Goal: Answer question/provide support: Share knowledge or assist other users

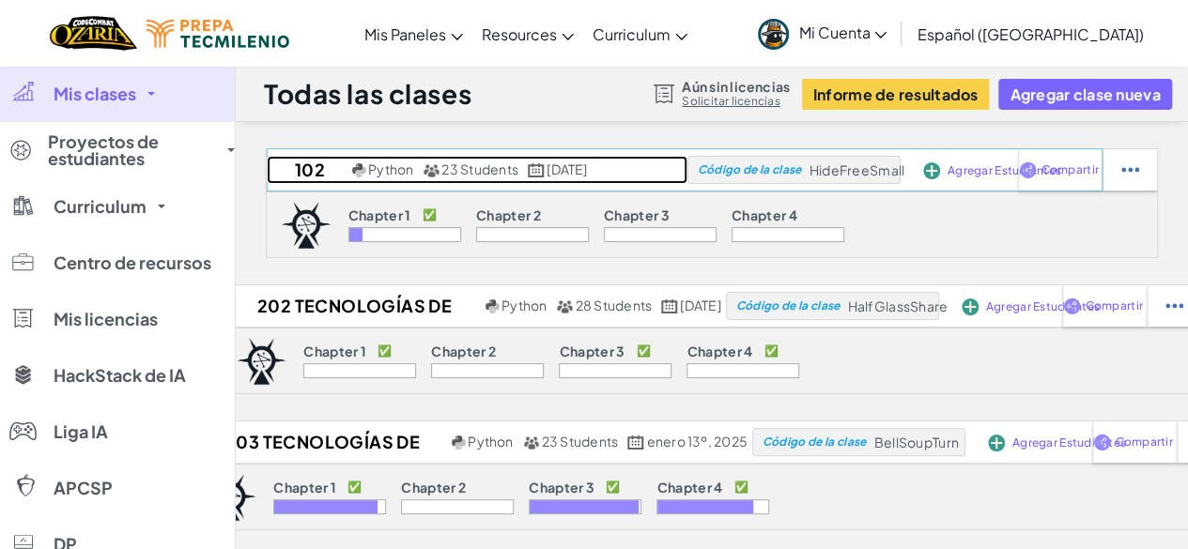
click at [645, 163] on link "102 Python 23 Students agosto 13º, 2025" at bounding box center [477, 170] width 421 height 28
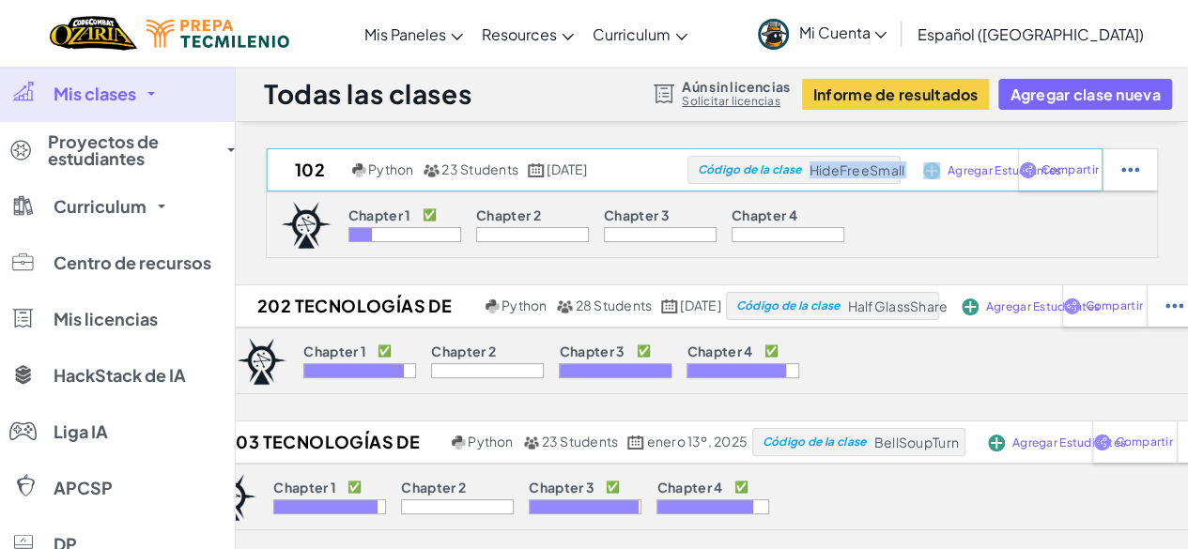
drag, startPoint x: 836, startPoint y: 172, endPoint x: 946, endPoint y: 174, distance: 109.9
click at [946, 174] on div "102 Python 23 Students agosto 13º, 2025 Código de la clase HideFreeSmall Agrega…" at bounding box center [685, 169] width 836 height 43
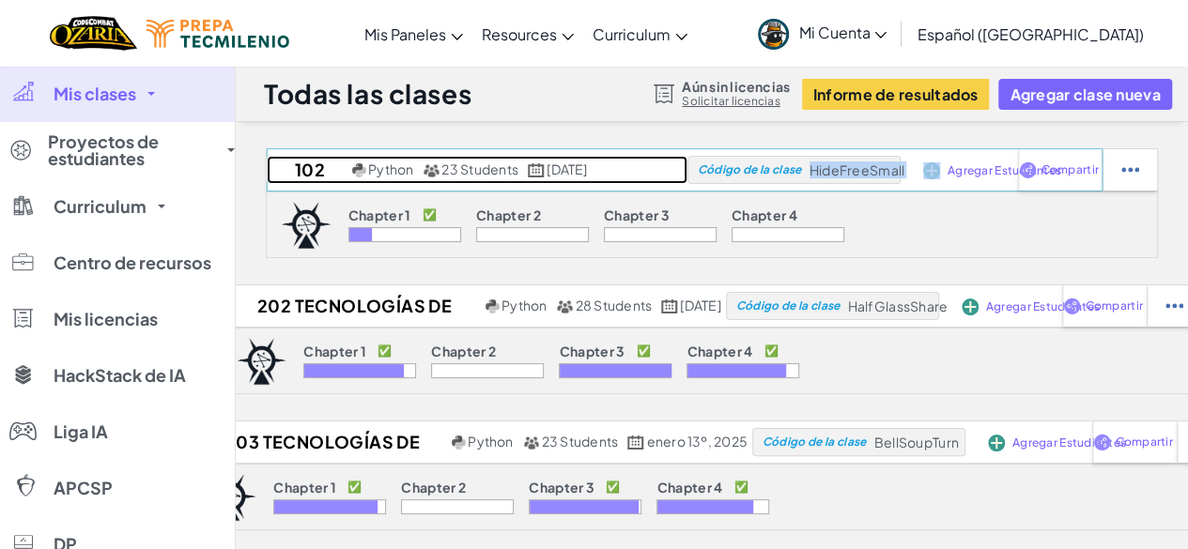
click at [274, 162] on h2 "102" at bounding box center [307, 170] width 81 height 28
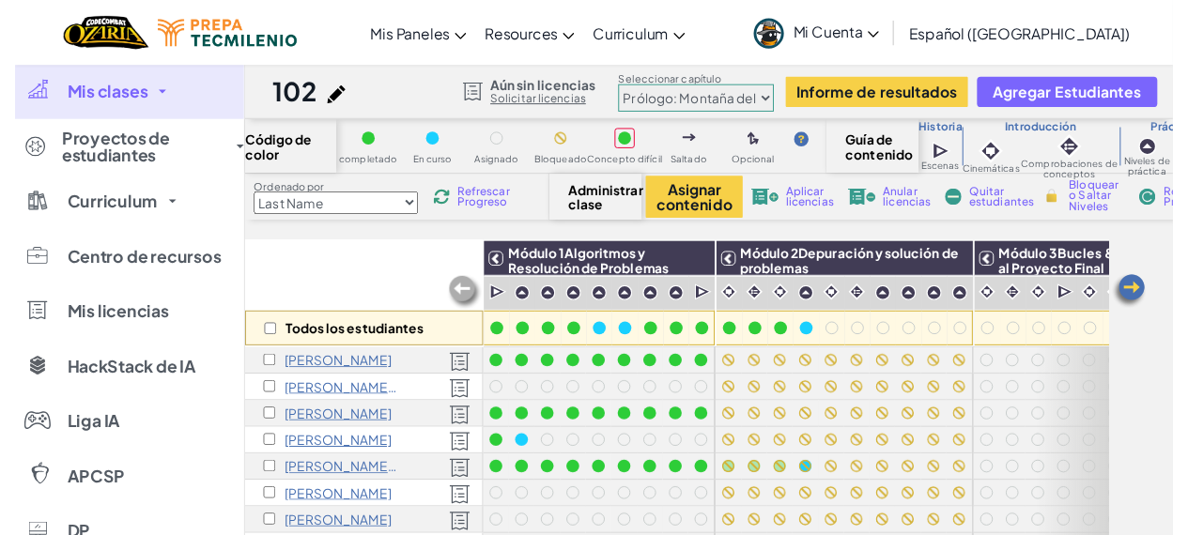
scroll to position [197, 0]
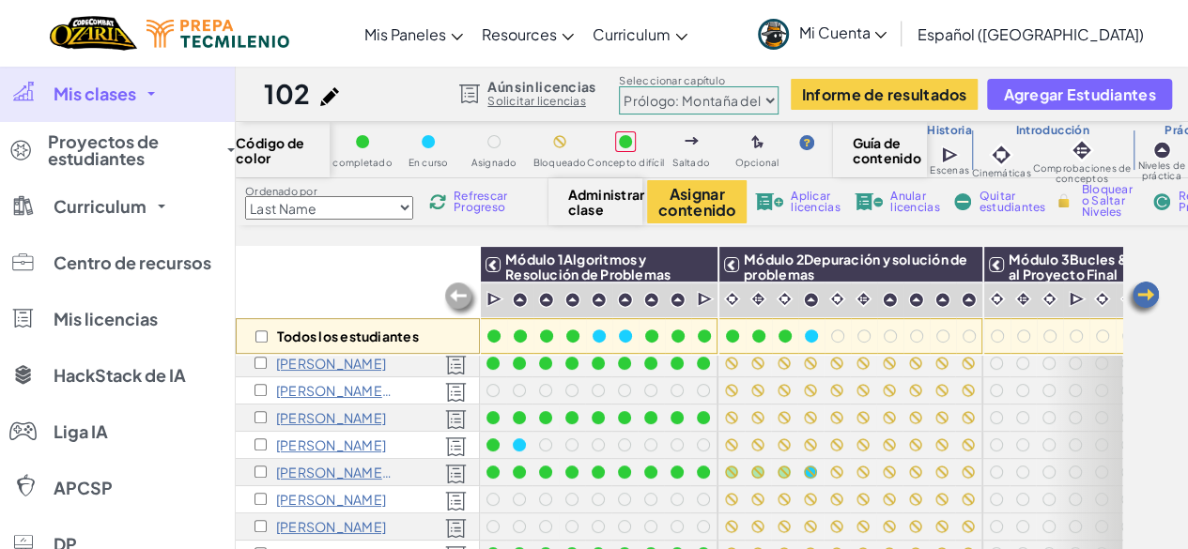
click at [329, 465] on p "Roxana Gonzalez M" at bounding box center [334, 472] width 117 height 15
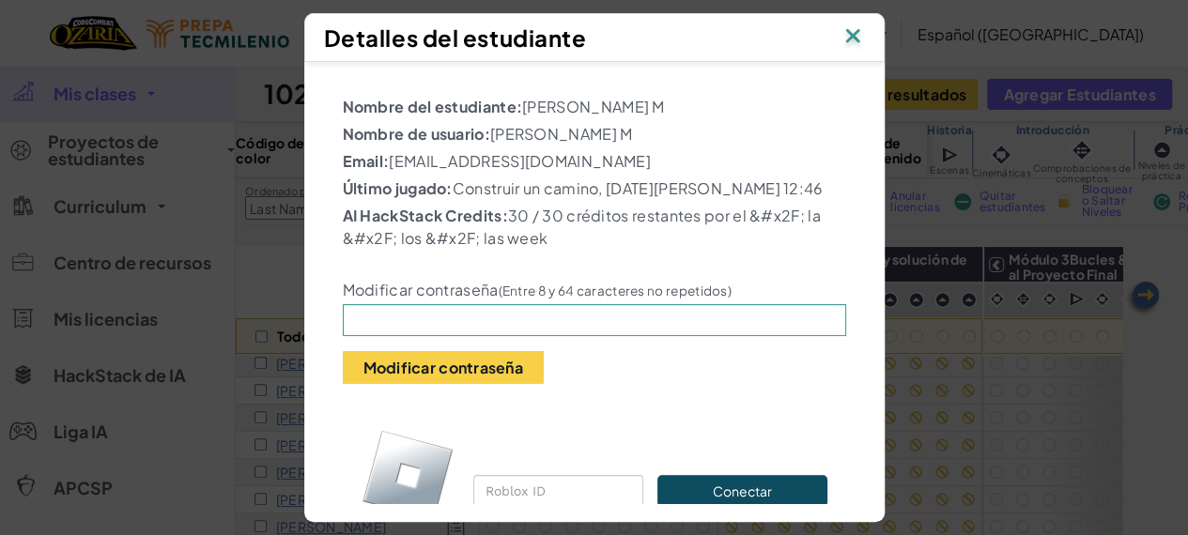
drag, startPoint x: 607, startPoint y: 158, endPoint x: 428, endPoint y: 169, distance: 178.8
click at [428, 169] on div "Nombre del estudiante: Roxana Gonzalez M Nombre de usuario: Roxana Gonzalez M E…" at bounding box center [594, 324] width 503 height 456
click at [599, 155] on p "Email: AL07189102@tecmilenio.mx" at bounding box center [594, 161] width 503 height 23
click at [582, 279] on div "Modificar contraseña (Entre 8 y 64 caracteres no repetidos) Modificar contraseña" at bounding box center [595, 320] width 532 height 130
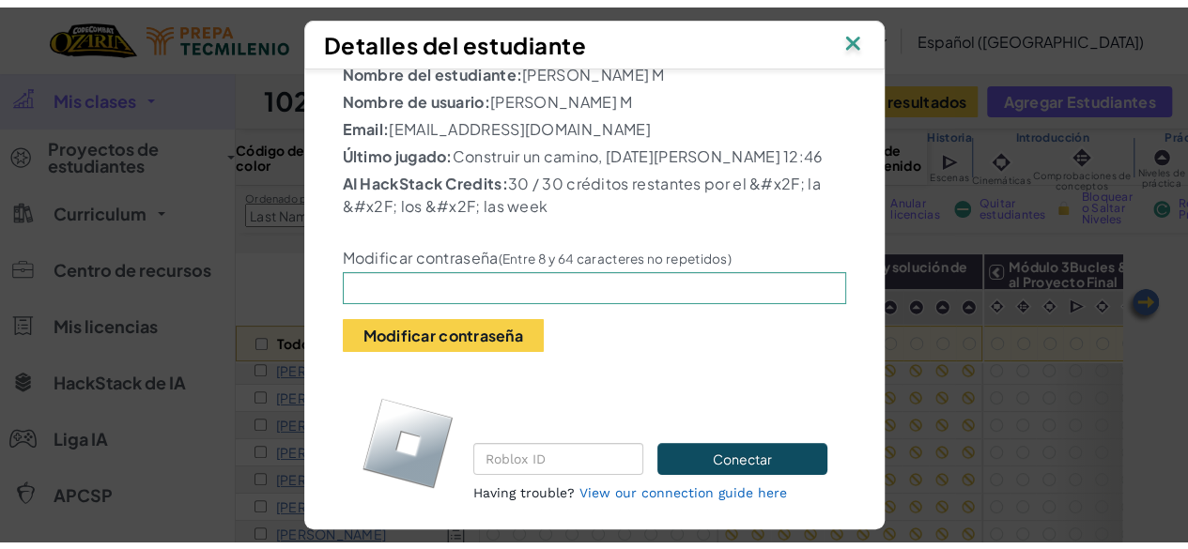
scroll to position [39, 0]
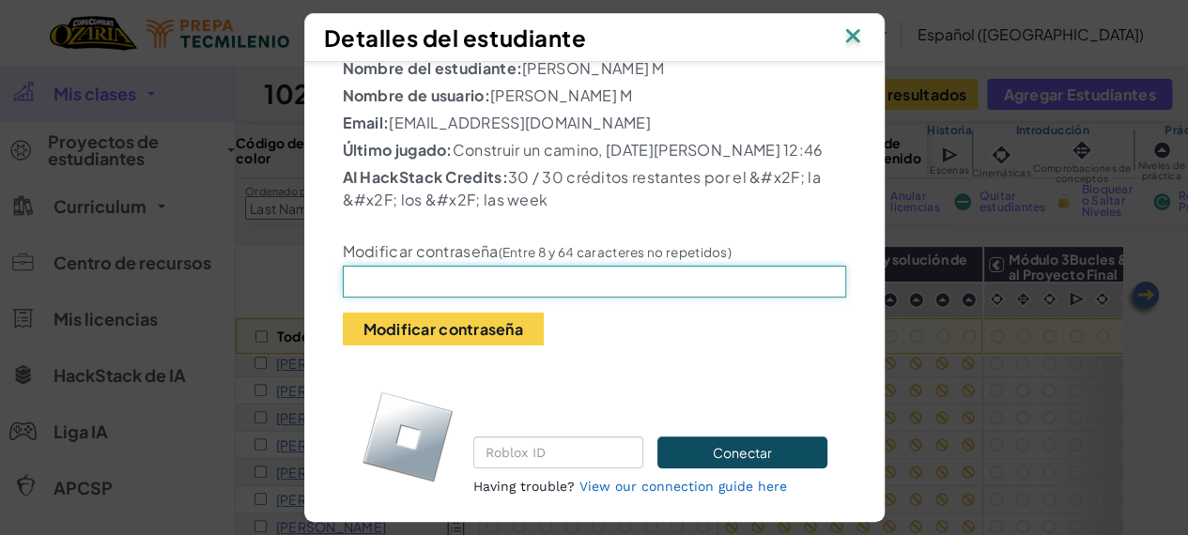
click at [437, 297] on input "text" at bounding box center [594, 282] width 503 height 32
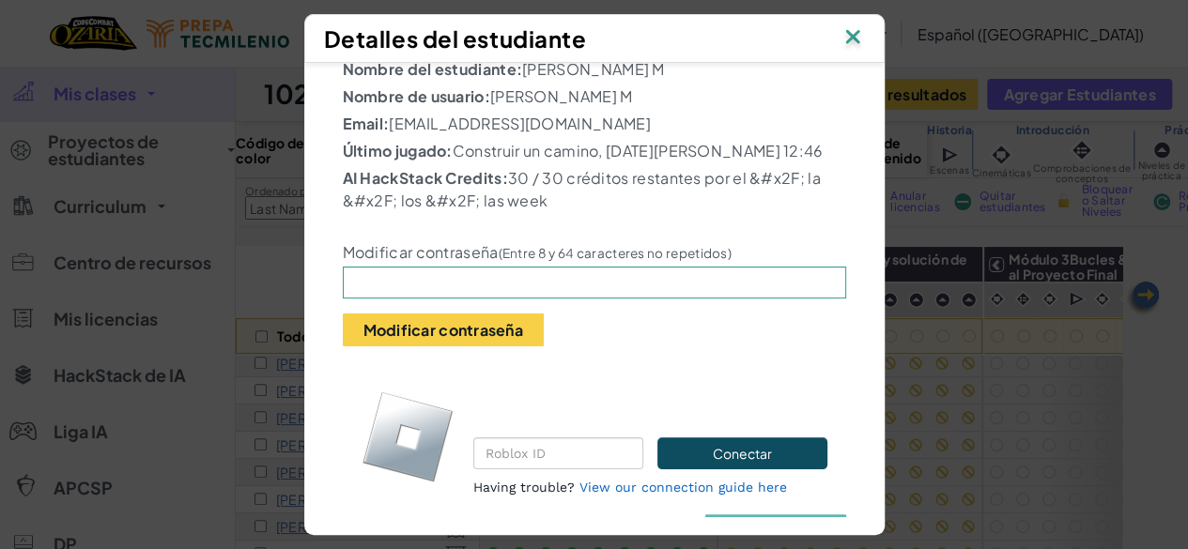
click at [865, 41] on img at bounding box center [853, 38] width 24 height 28
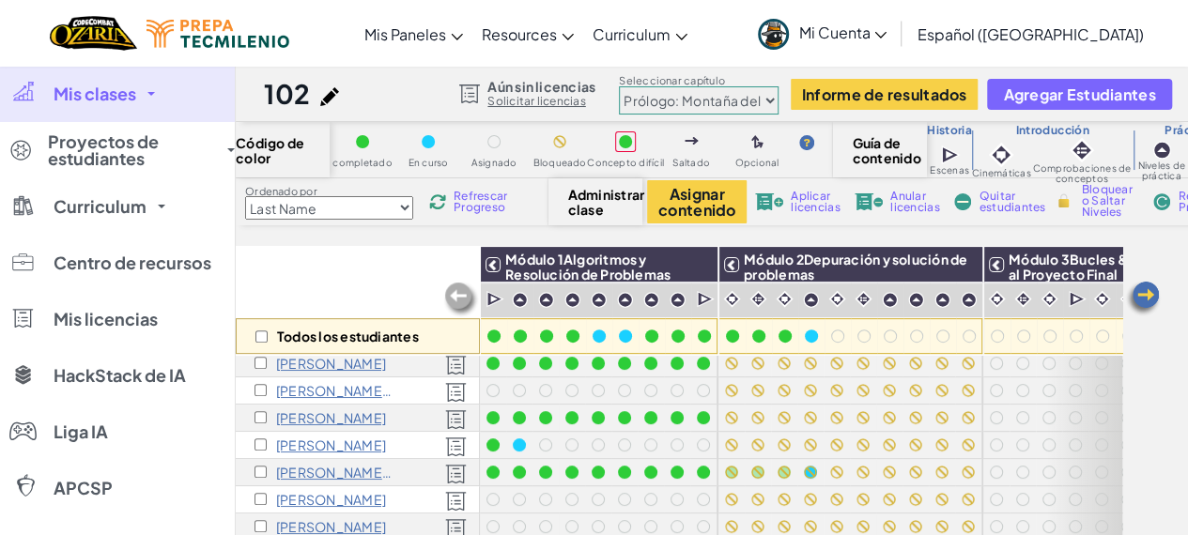
click at [51, 87] on link "Mis clases" at bounding box center [117, 94] width 235 height 56
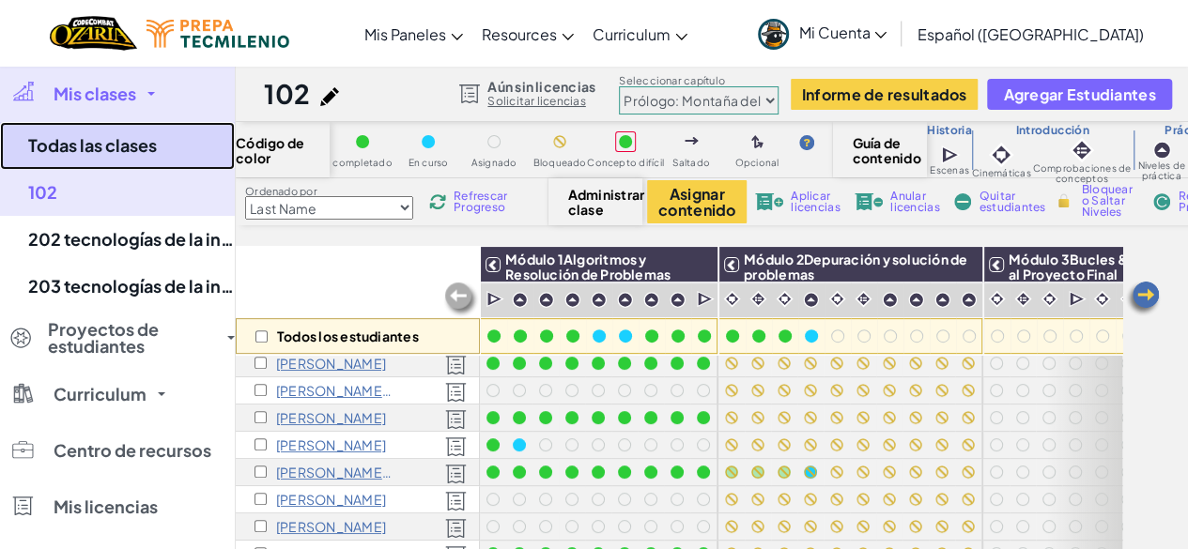
click at [143, 144] on link "Todas las clases" at bounding box center [117, 146] width 235 height 48
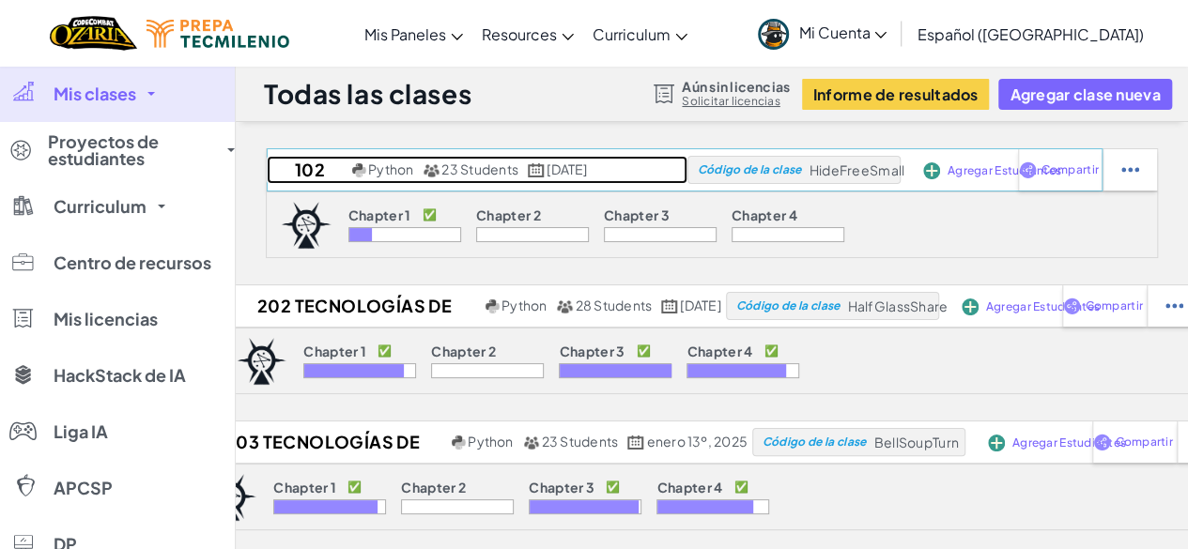
click at [281, 175] on h2 "102" at bounding box center [307, 170] width 81 height 28
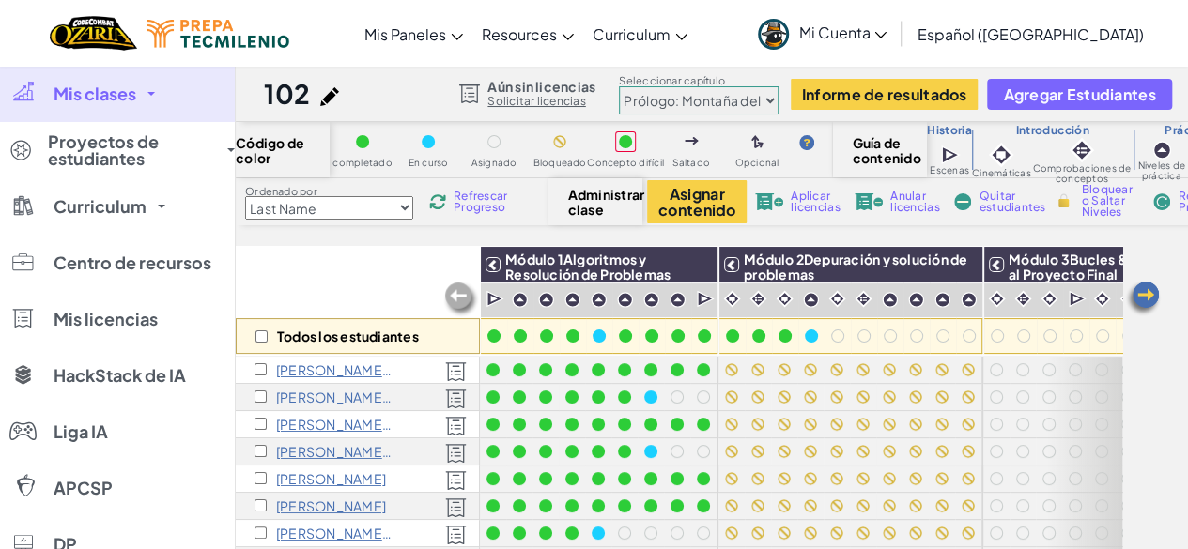
click at [356, 402] on p "kyrah castillo flores c" at bounding box center [334, 397] width 117 height 15
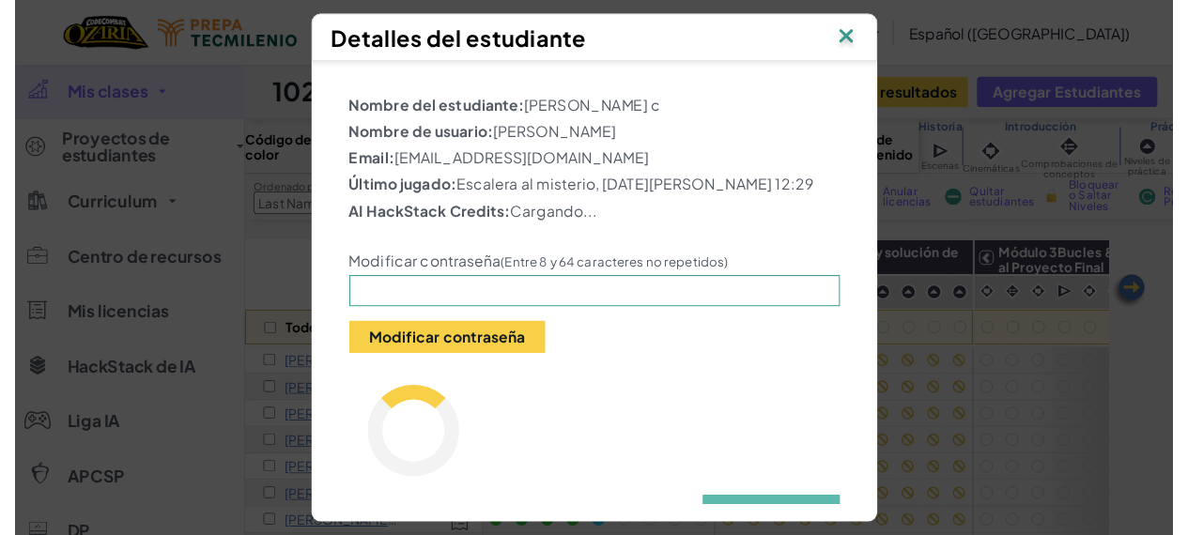
scroll to position [79, 0]
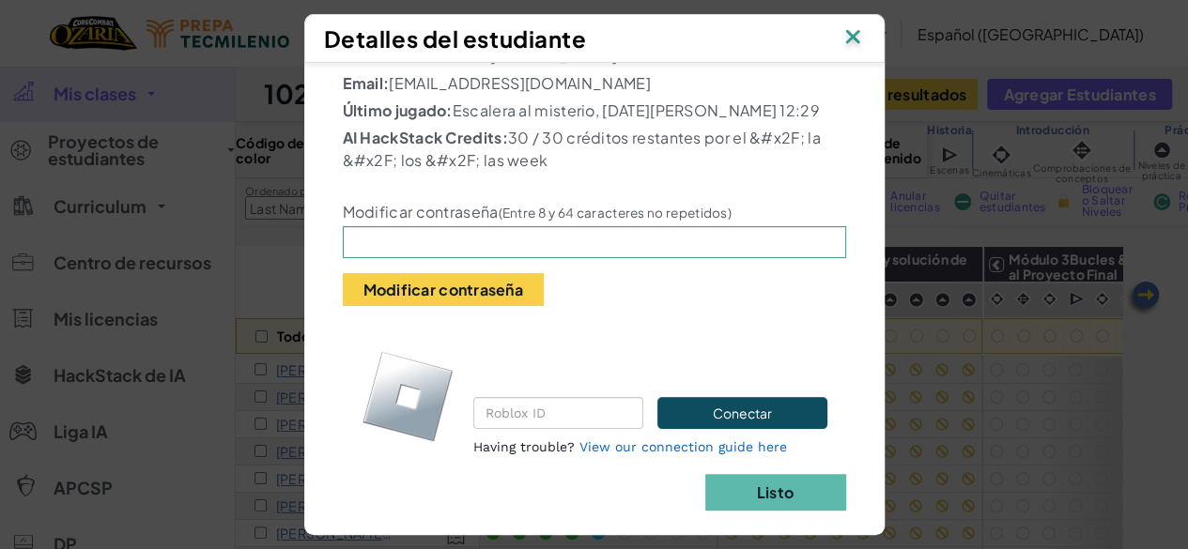
click at [858, 39] on img at bounding box center [853, 38] width 24 height 28
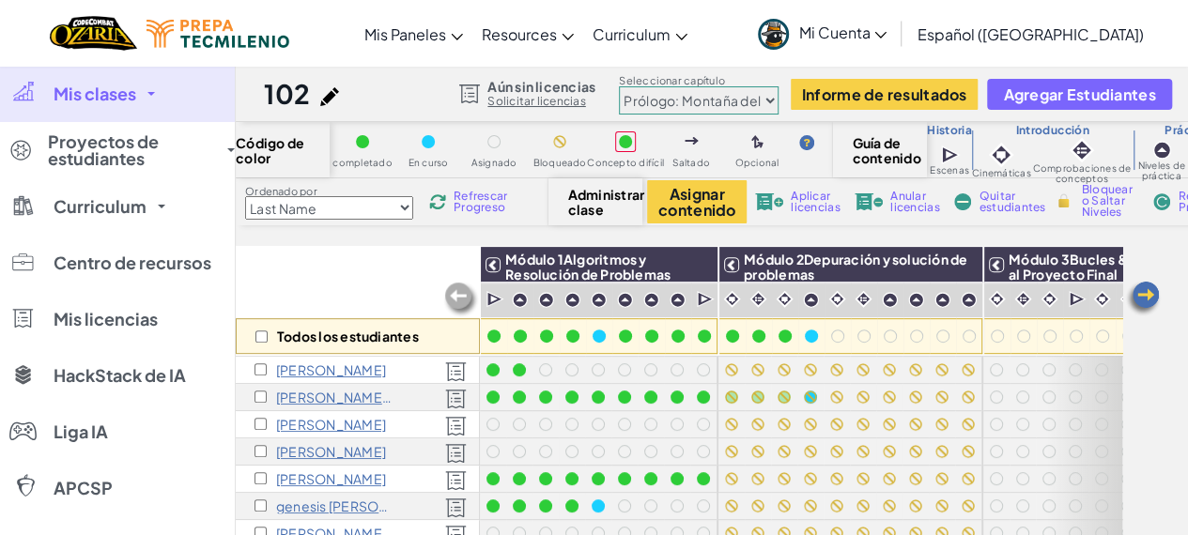
scroll to position [275, 0]
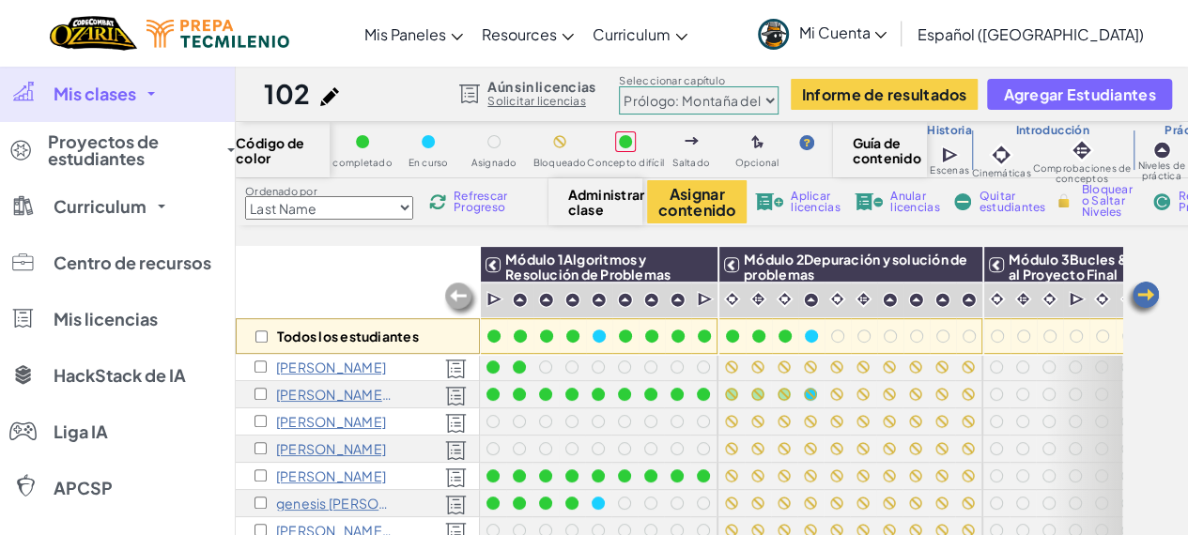
click at [333, 418] on p "Emmanuel O" at bounding box center [331, 421] width 110 height 15
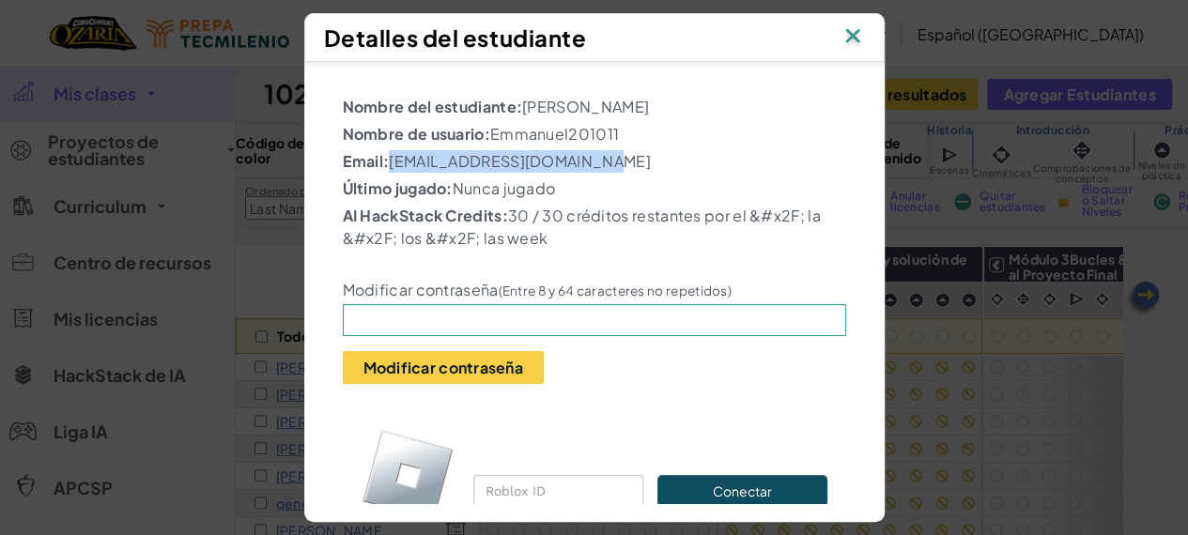
drag, startPoint x: 612, startPoint y: 149, endPoint x: 381, endPoint y: 159, distance: 231.2
click at [381, 159] on p "Email: AL07180964@tecmilenio.mx" at bounding box center [594, 161] width 503 height 23
click at [618, 123] on p "Nombre de usuario: Emmanuel201011" at bounding box center [594, 134] width 503 height 23
drag, startPoint x: 626, startPoint y: 121, endPoint x: 488, endPoint y: 131, distance: 137.4
click at [488, 131] on p "Nombre de usuario: Emmanuel201011" at bounding box center [594, 134] width 503 height 23
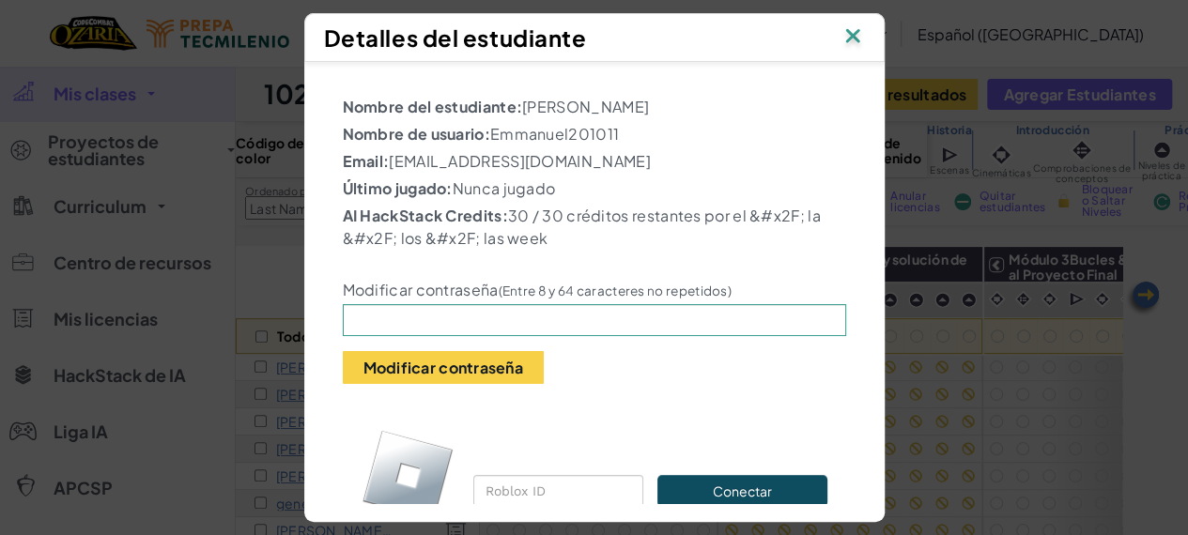
click at [182, 275] on div "Detalles del estudiante Nombre del estudiante: Emmanuel O Nombre de usuario: Em…" at bounding box center [594, 267] width 1188 height 535
click at [865, 25] on img at bounding box center [853, 37] width 24 height 28
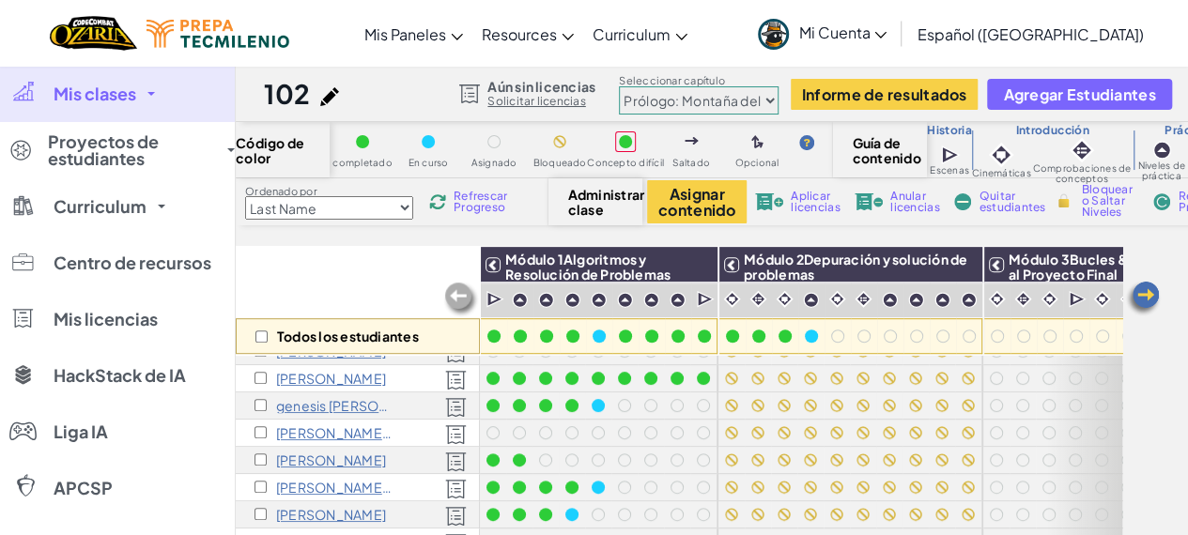
scroll to position [381, 0]
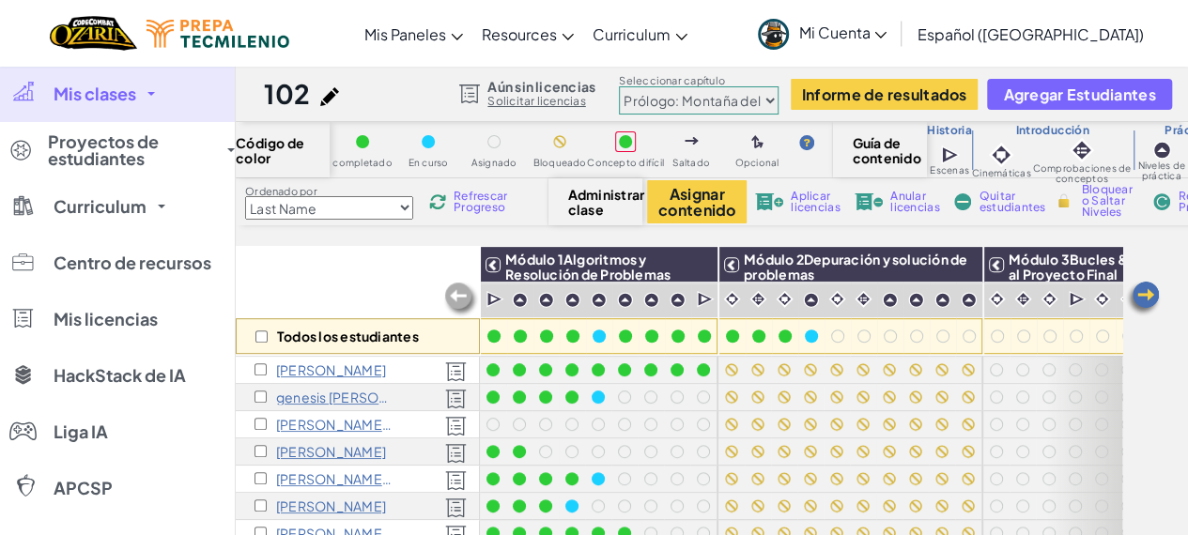
click at [336, 422] on p "Omar Yurem Romo Madrid R" at bounding box center [334, 424] width 117 height 15
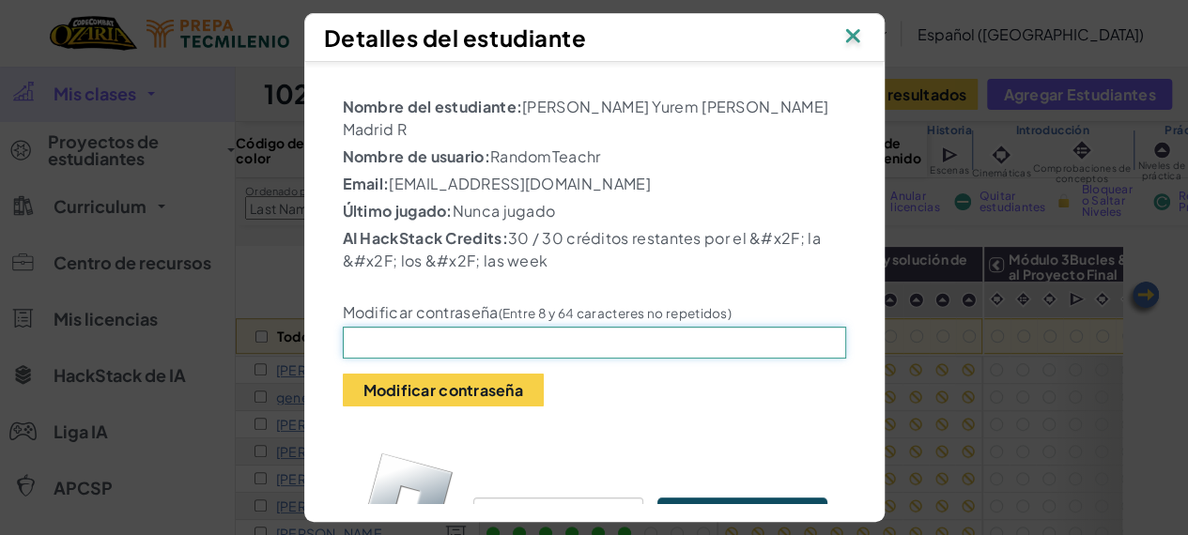
click at [498, 327] on input "text" at bounding box center [594, 343] width 503 height 32
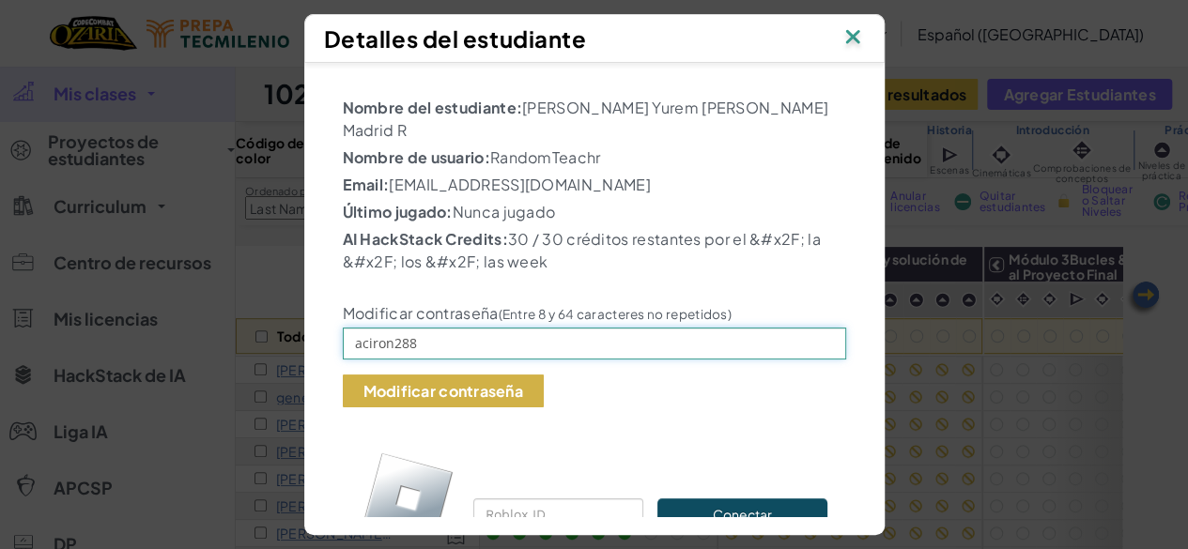
type input "aciron288"
click at [441, 375] on button "Modificar contraseña" at bounding box center [443, 391] width 201 height 33
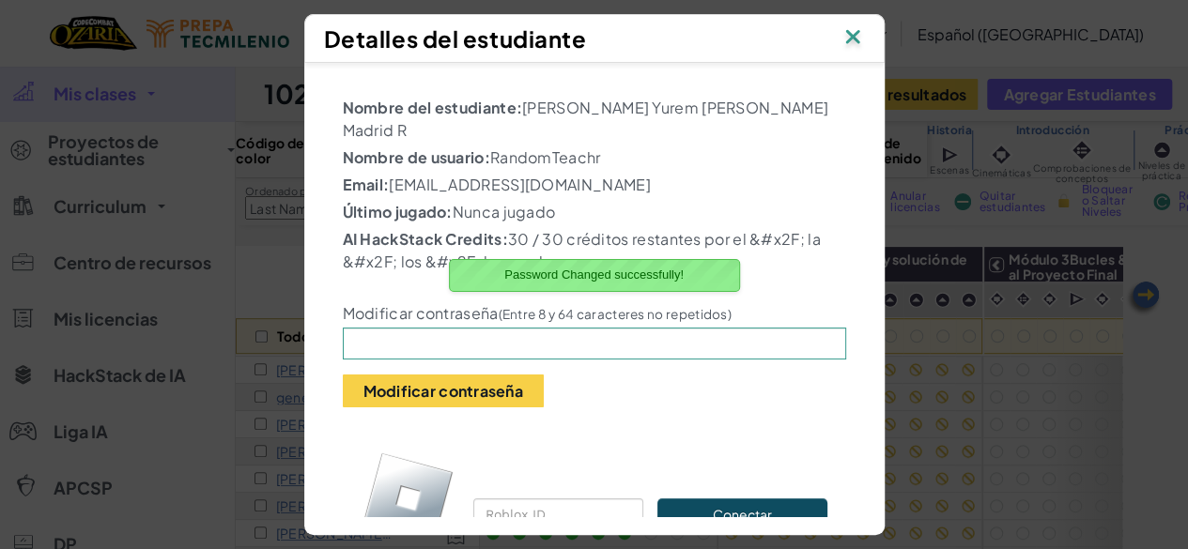
click at [861, 35] on img at bounding box center [853, 38] width 24 height 28
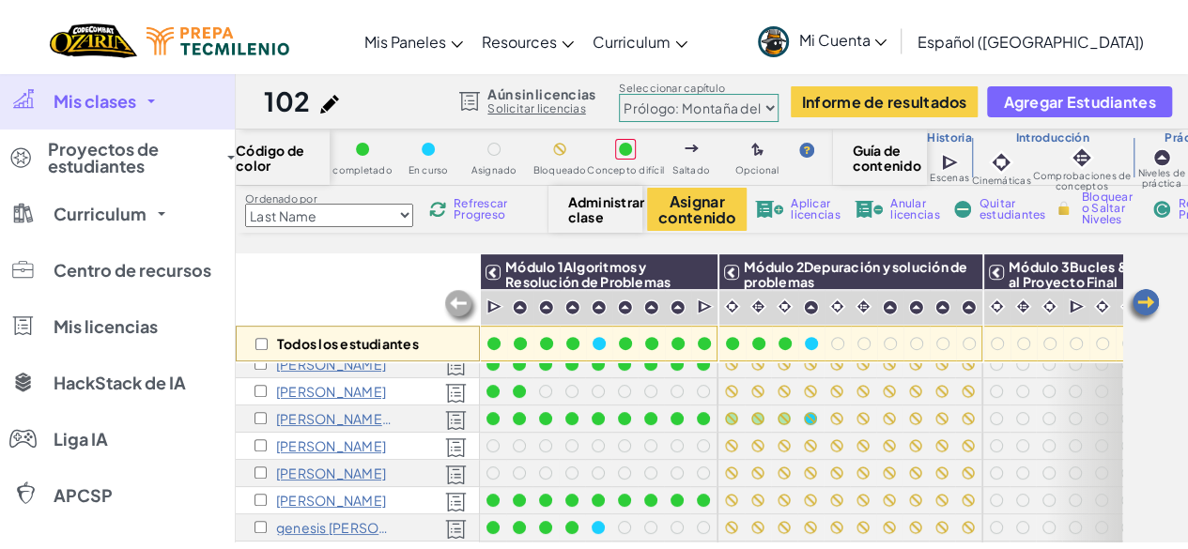
scroll to position [266, 0]
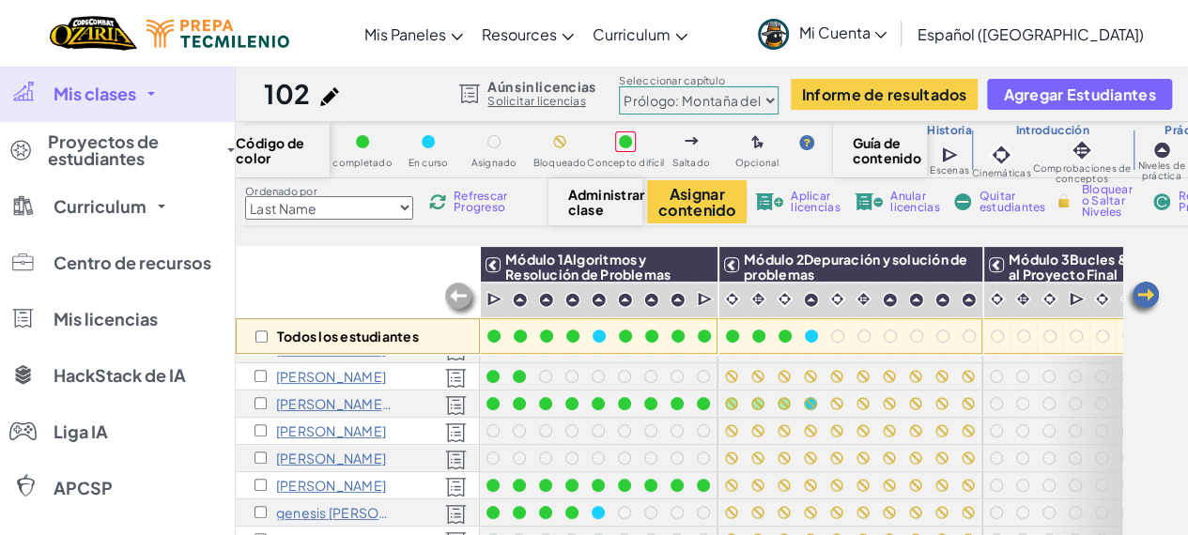
click at [323, 456] on p "Natalia coronado cruz O" at bounding box center [331, 458] width 110 height 15
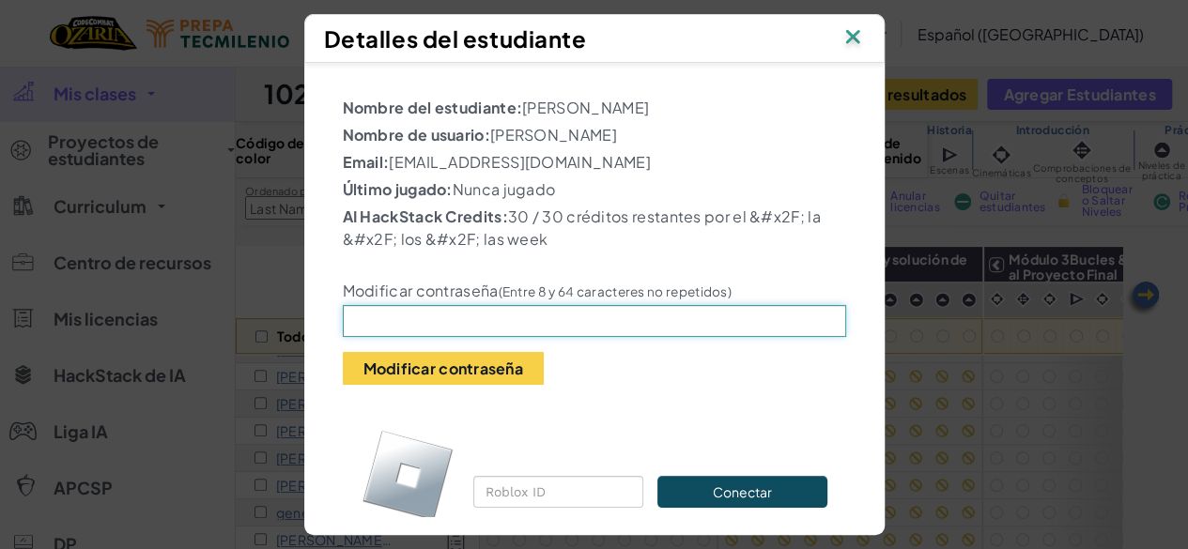
click at [477, 308] on input "text" at bounding box center [594, 321] width 503 height 32
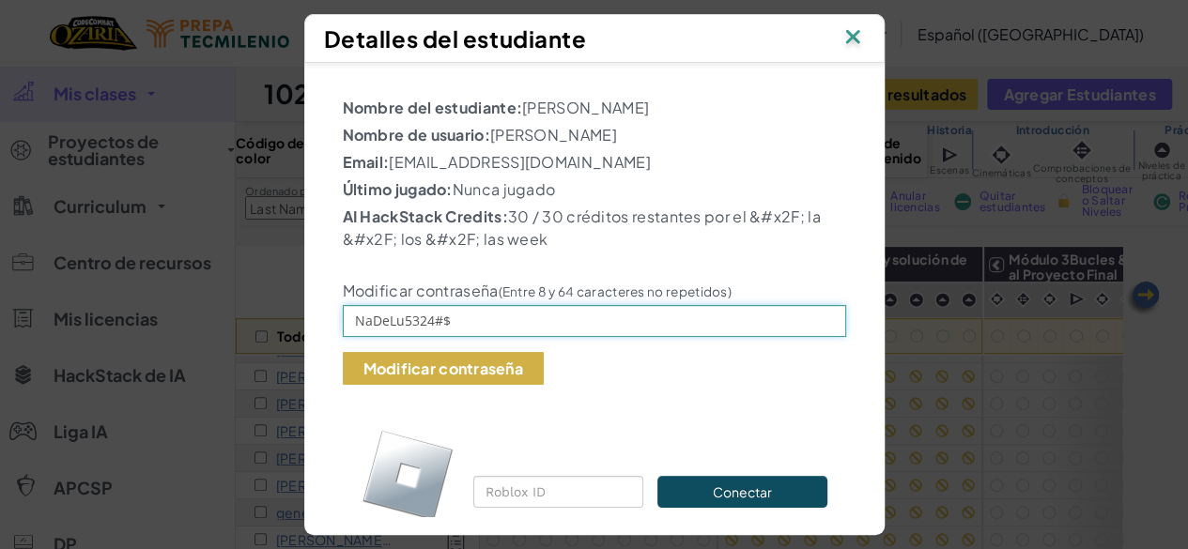
type input "NaDeLu5324#$"
click at [418, 371] on button "Modificar contraseña" at bounding box center [443, 368] width 201 height 33
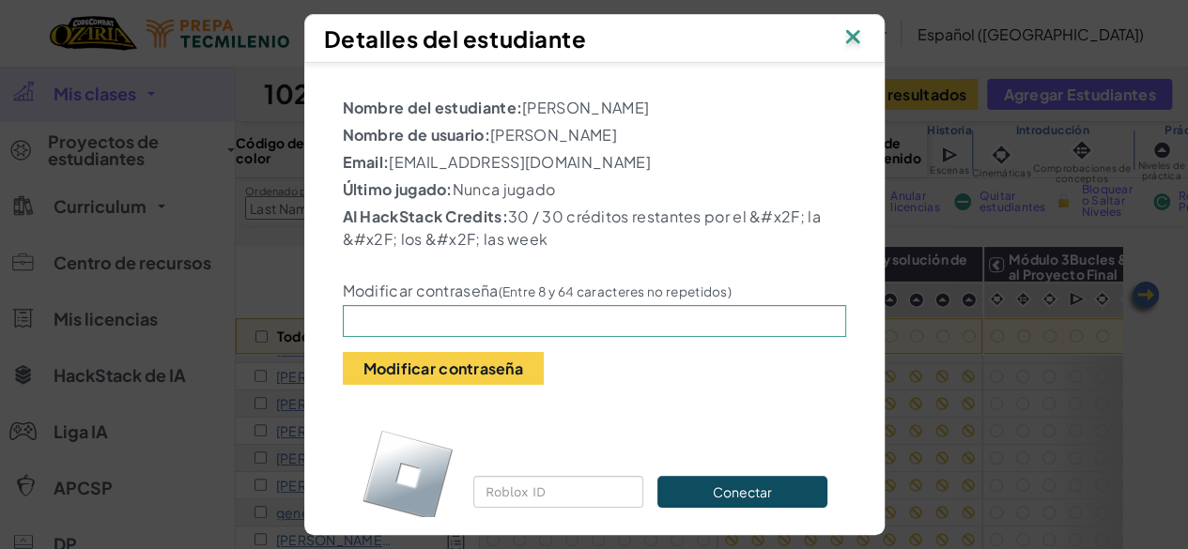
click at [860, 34] on img at bounding box center [853, 38] width 24 height 28
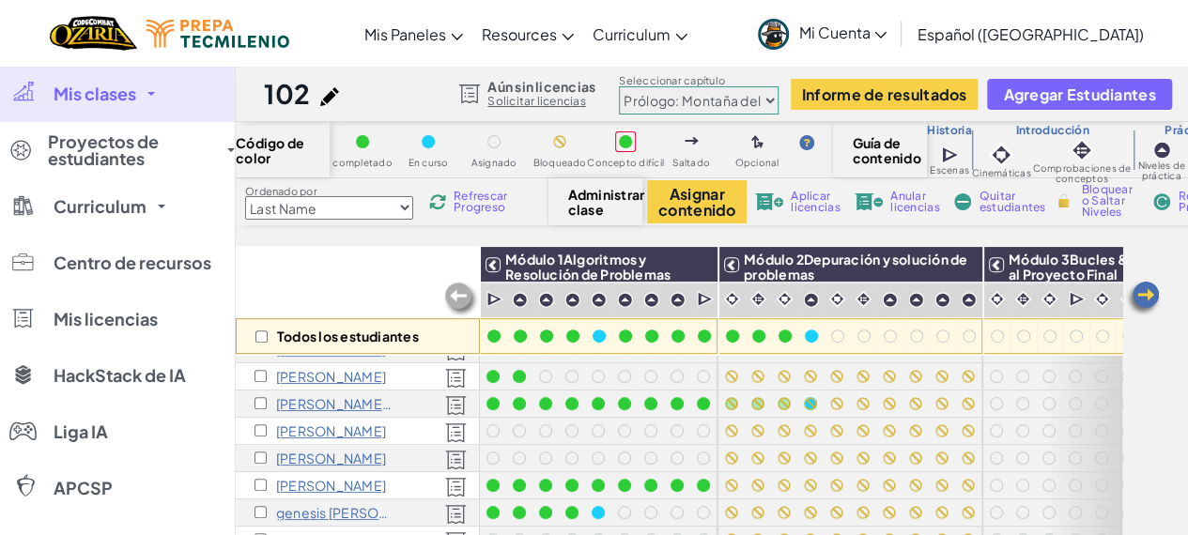
click at [873, 46] on link "Mi Cuenta" at bounding box center [822, 33] width 147 height 59
